Goal: Task Accomplishment & Management: Use online tool/utility

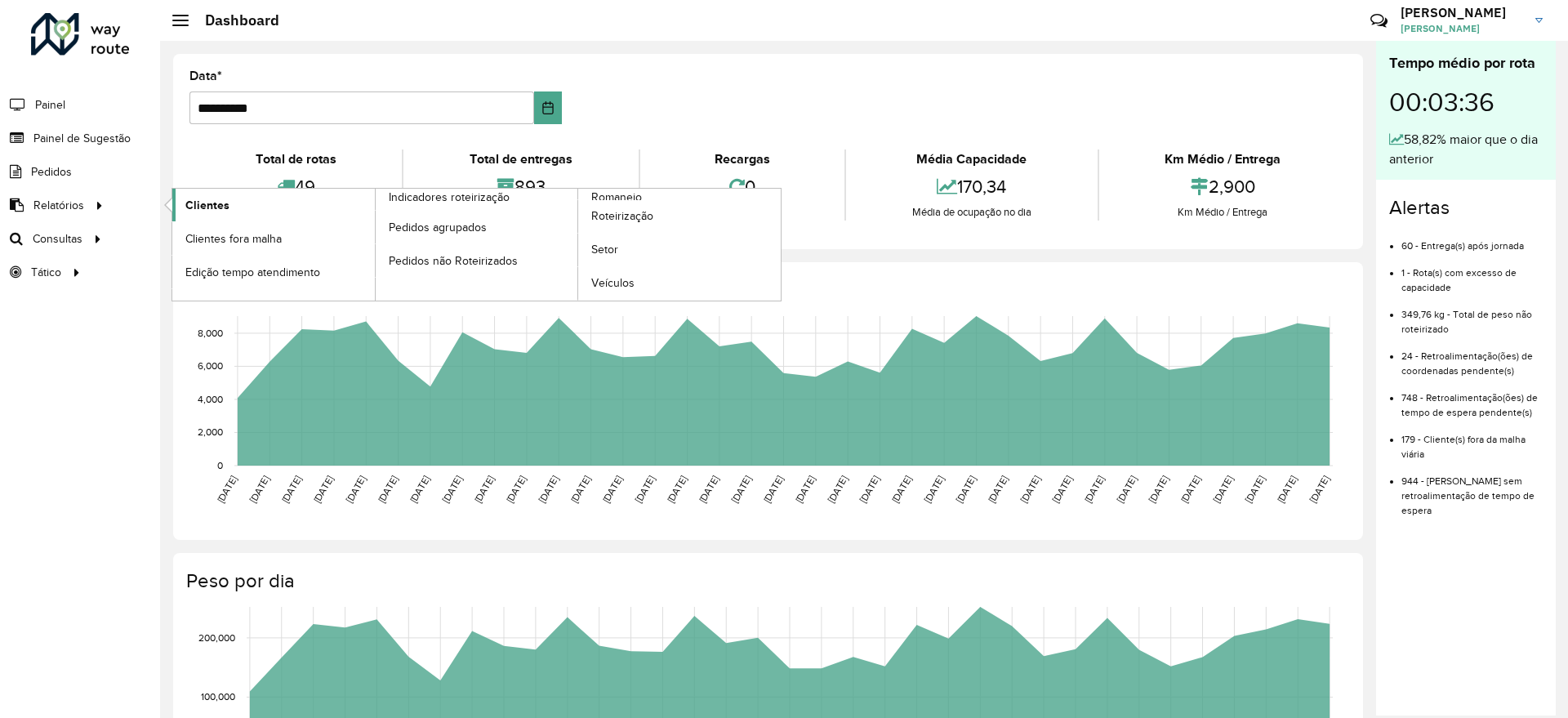
click at [234, 211] on link "Clientes" at bounding box center [273, 204] width 203 height 32
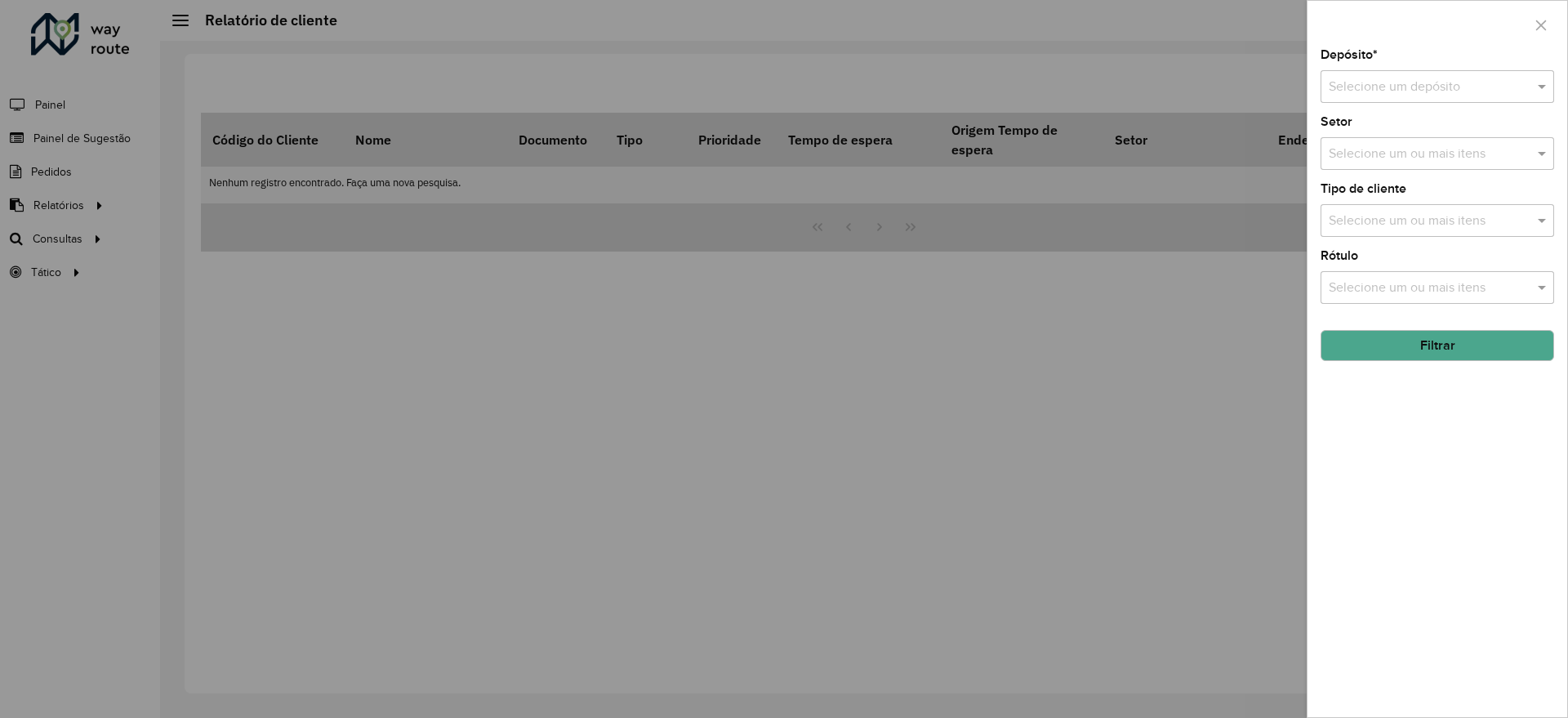
click at [1365, 90] on input "text" at bounding box center [1421, 87] width 184 height 20
click at [1365, 118] on ng-dropdown-panel "CDD Suzano" at bounding box center [1438, 134] width 234 height 47
click at [1365, 125] on div "CDD Suzano" at bounding box center [1438, 133] width 232 height 28
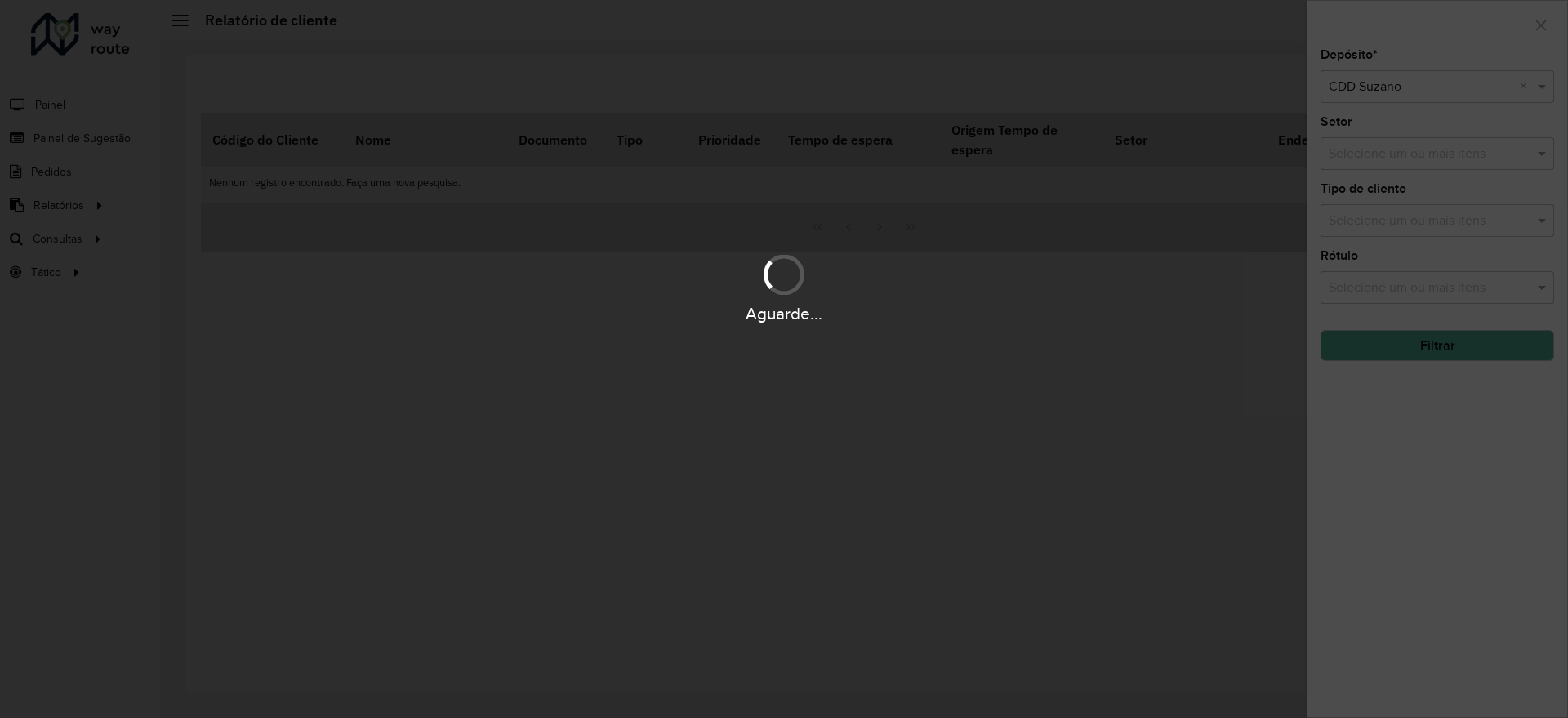
click at [1357, 158] on div "Aguarde..." at bounding box center [784, 359] width 1568 height 718
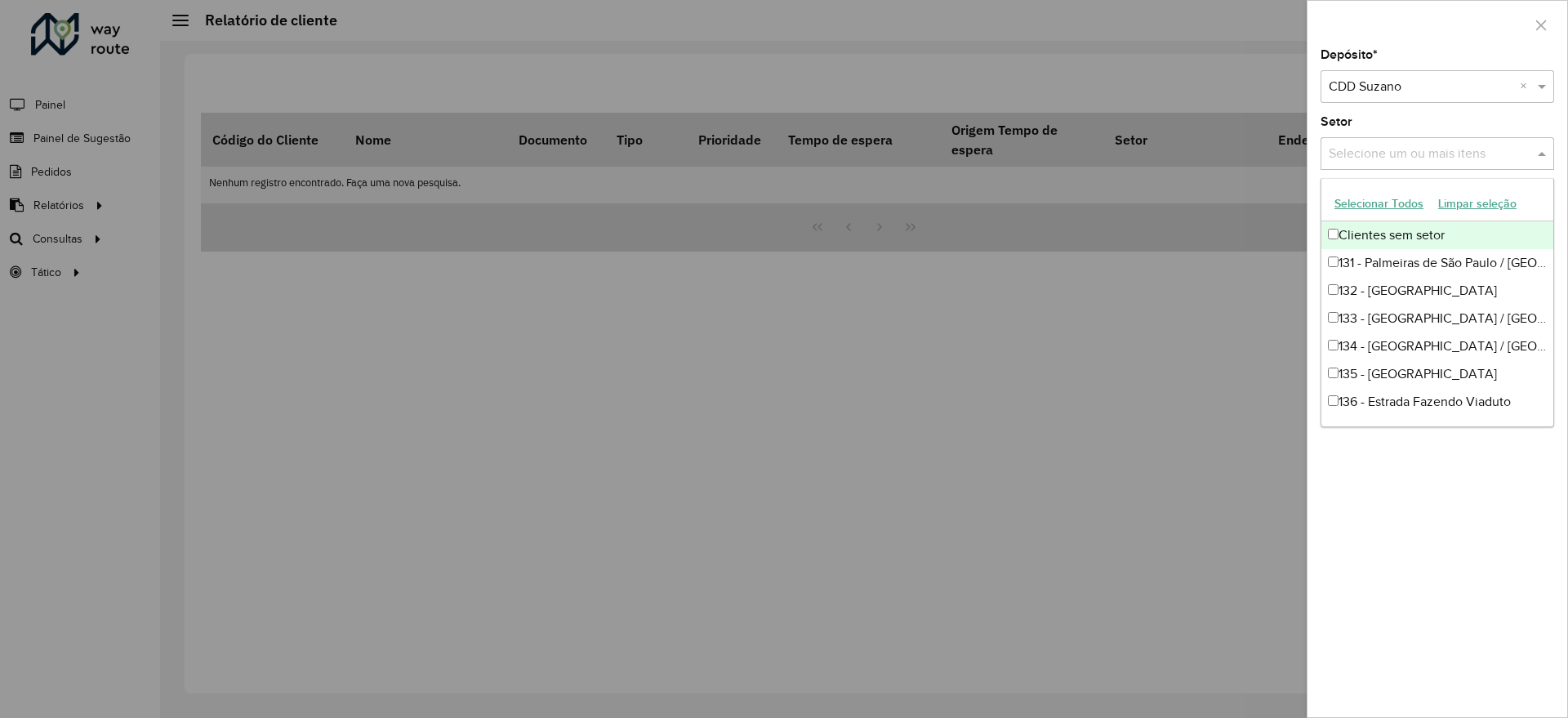
click at [1357, 158] on input "text" at bounding box center [1429, 154] width 209 height 20
click at [1277, 175] on div at bounding box center [784, 359] width 1568 height 718
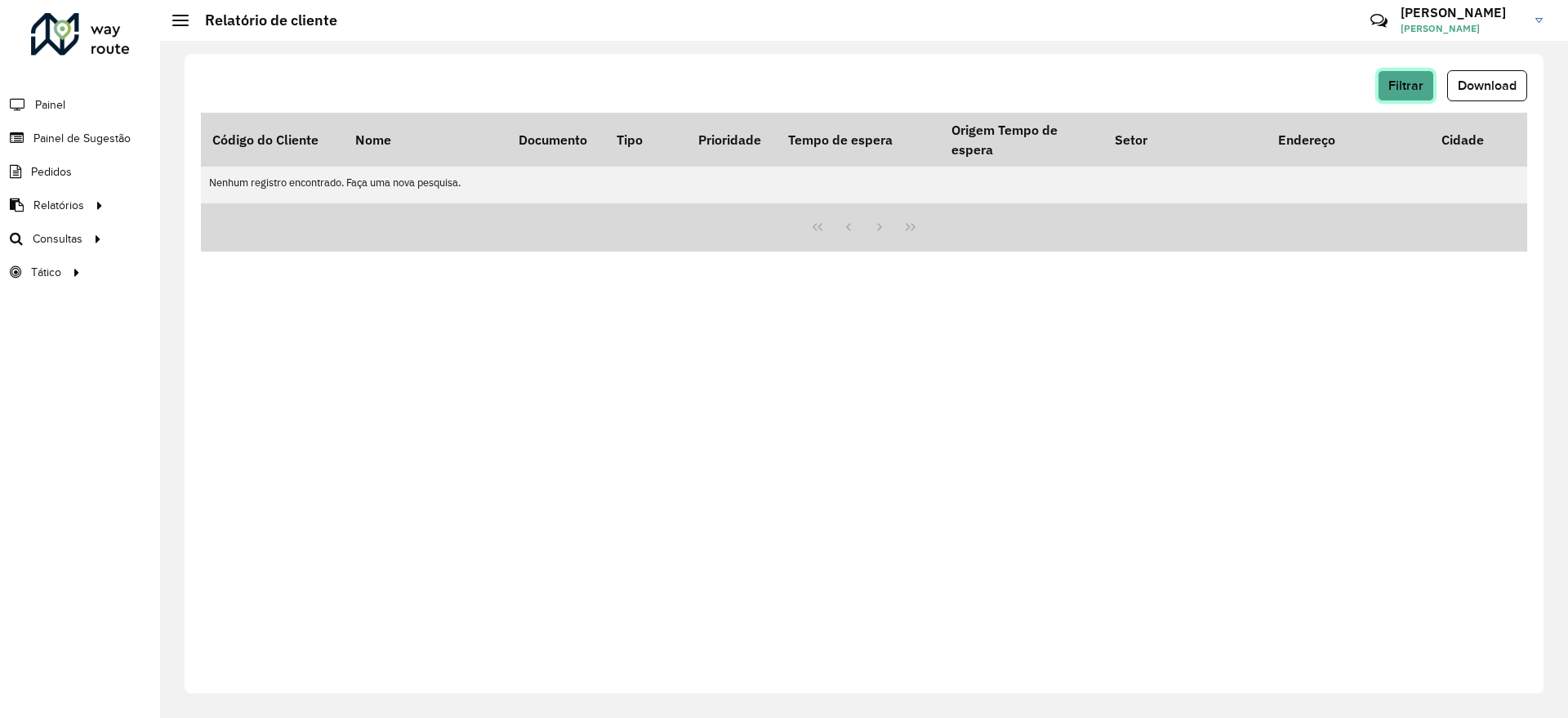
click at [1405, 100] on button "Filtrar" at bounding box center [1405, 86] width 56 height 31
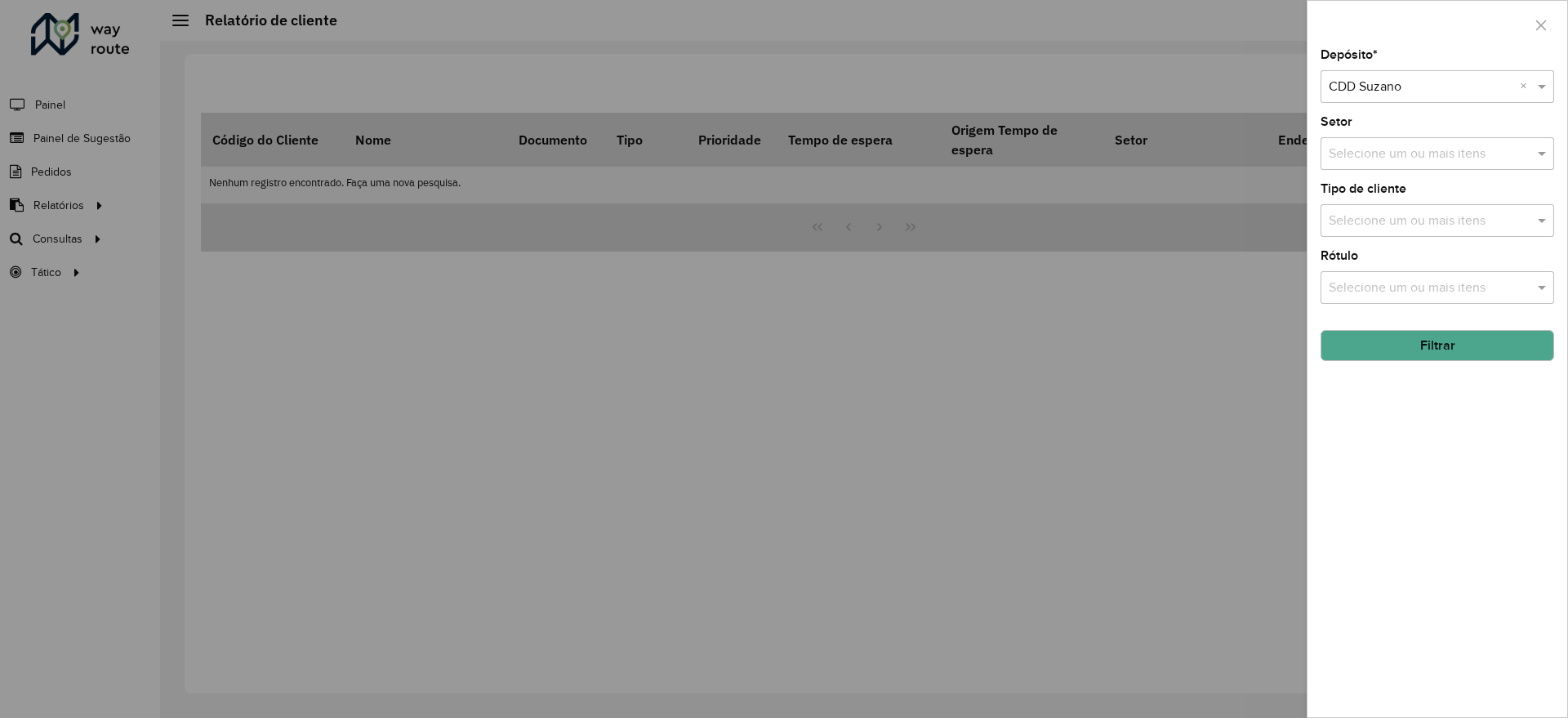
click at [1403, 229] on input "text" at bounding box center [1429, 221] width 209 height 20
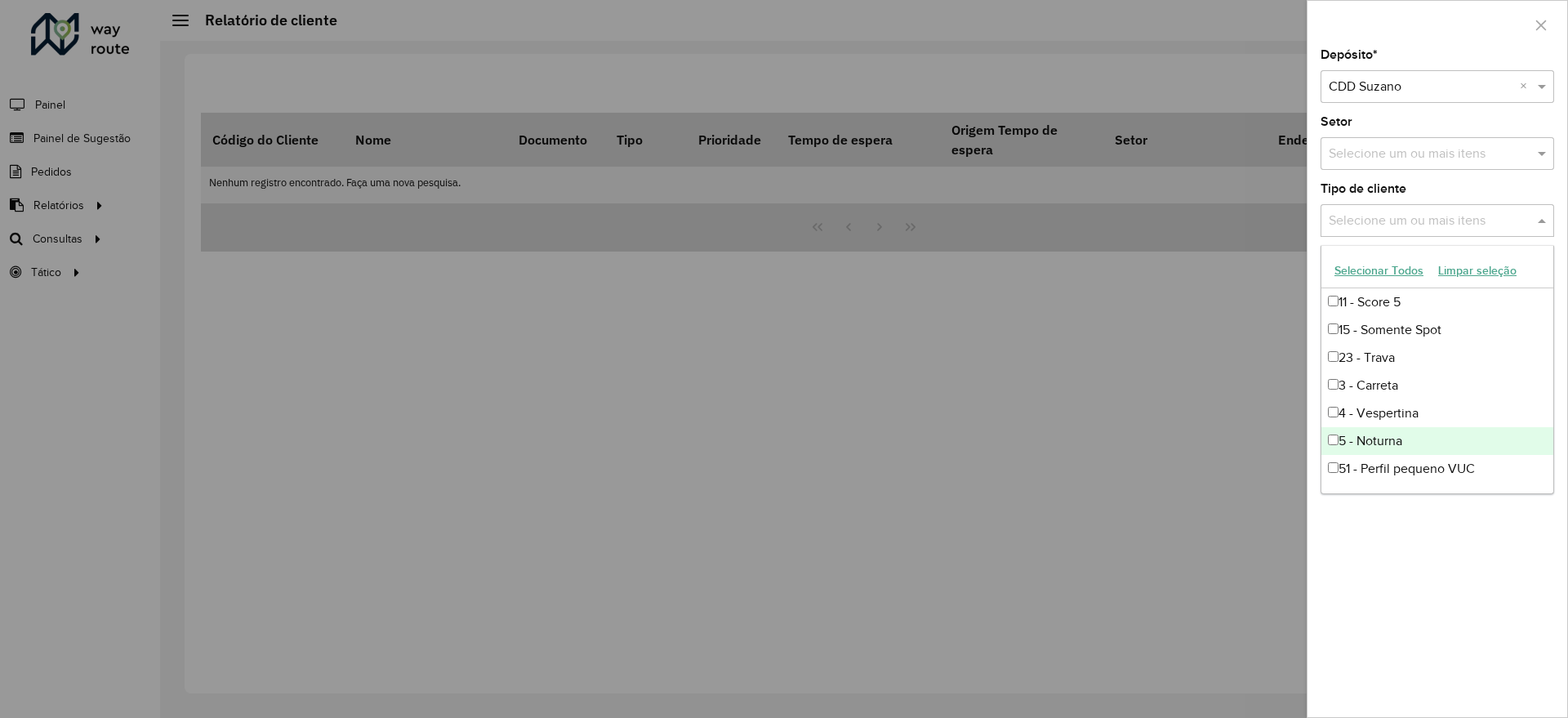
click at [1396, 442] on div "5 - Noturna" at bounding box center [1438, 440] width 232 height 28
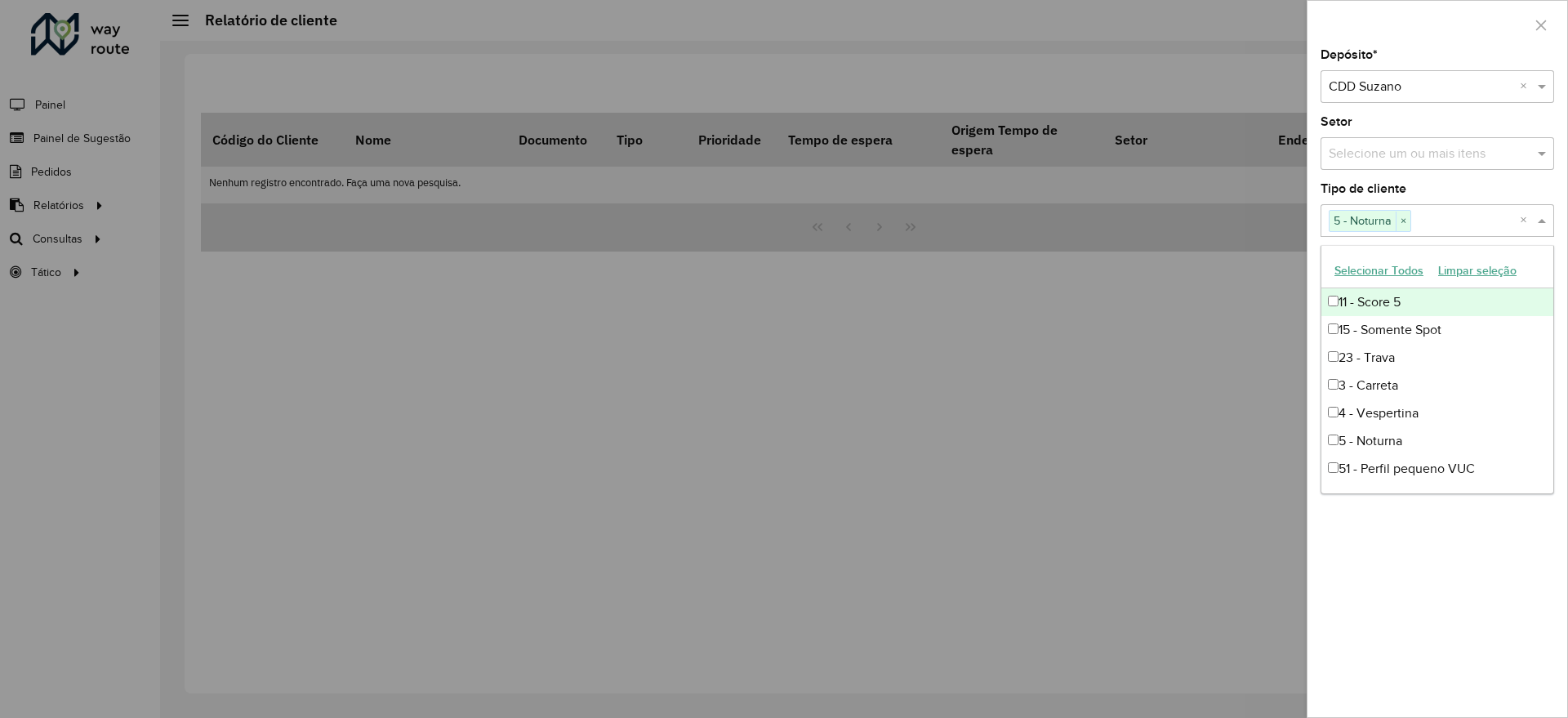
click at [1473, 178] on div "Depósito * Selecione um depósito × CDD Suzano × Setor Selecione um ou mais iten…" at bounding box center [1437, 383] width 260 height 669
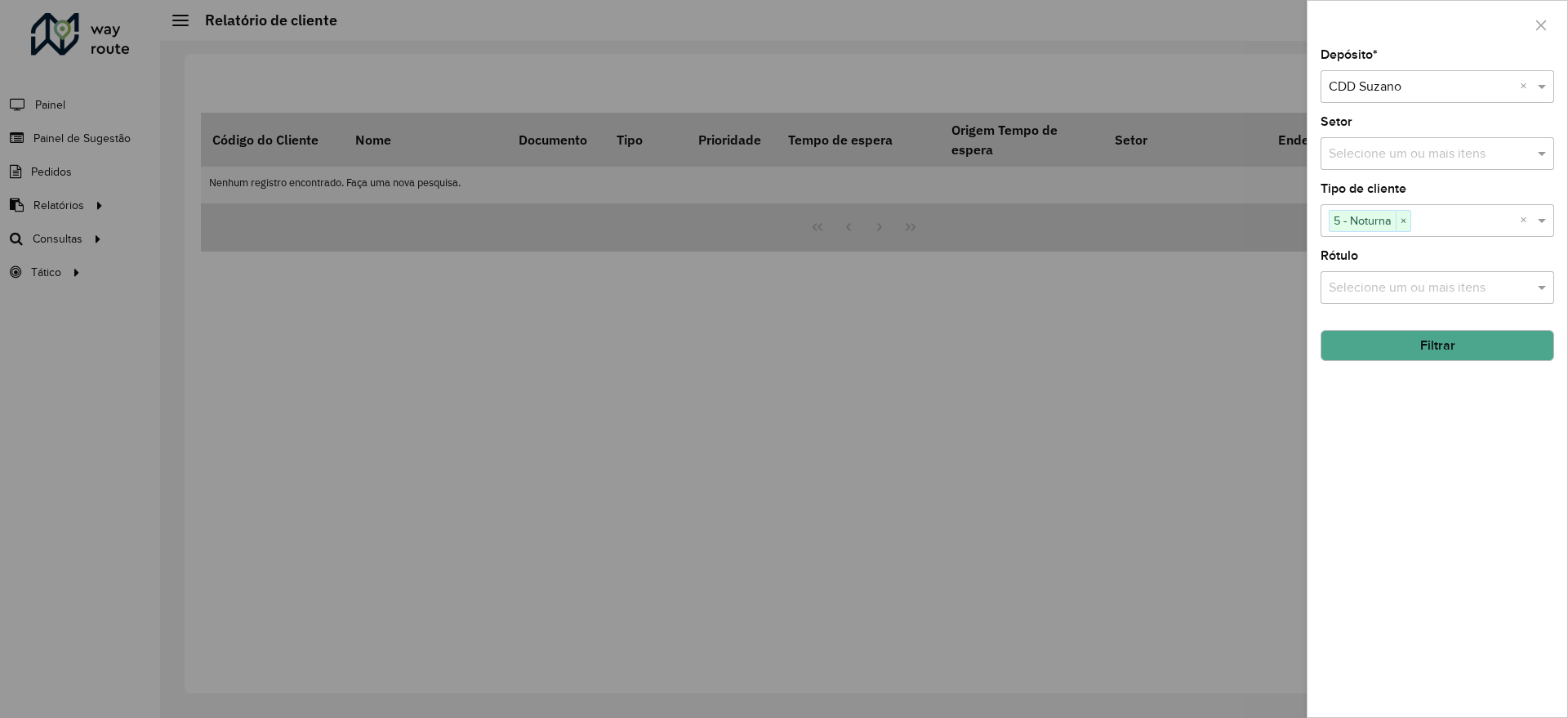
click at [1439, 349] on button "Filtrar" at bounding box center [1438, 345] width 234 height 31
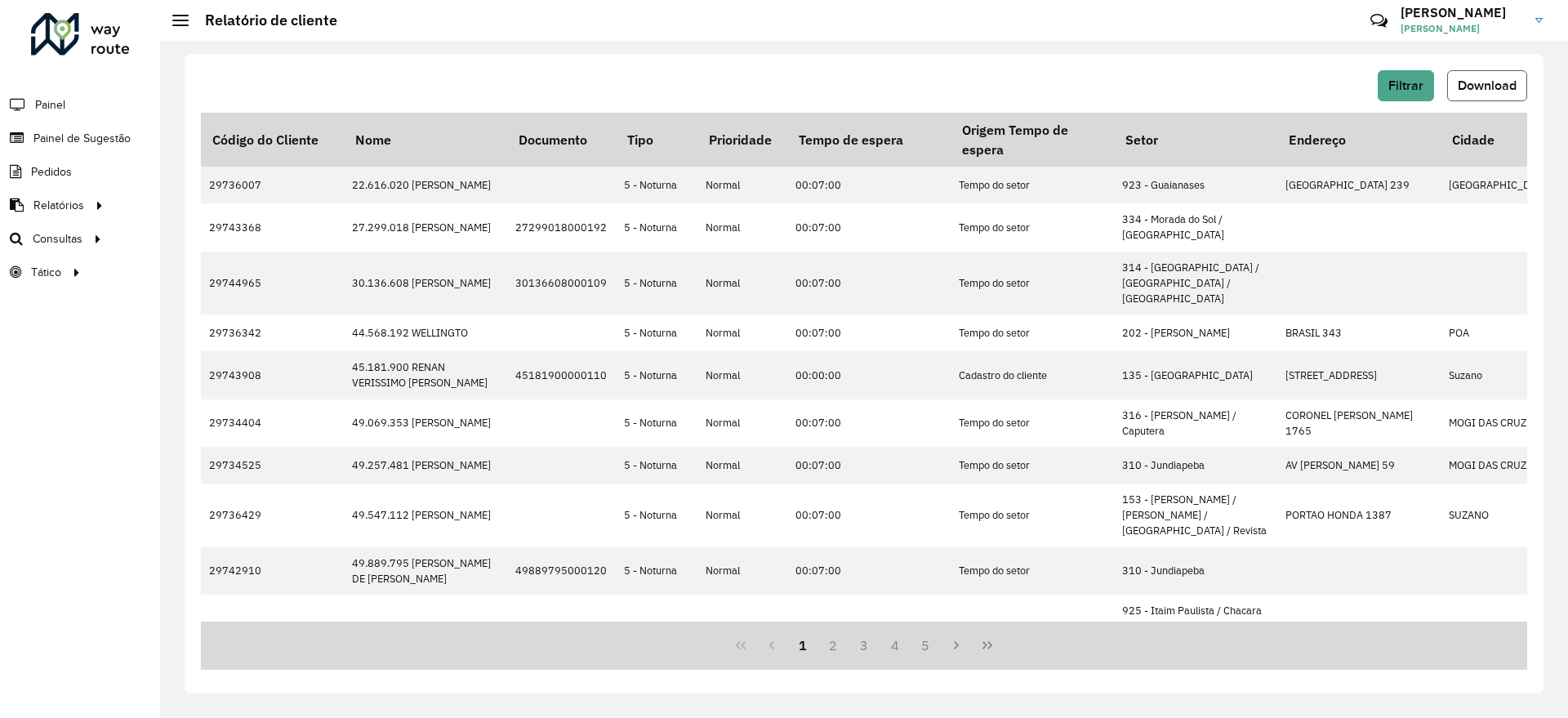
click at [1478, 83] on span "Download" at bounding box center [1487, 85] width 59 height 14
